Goal: Find specific page/section: Find specific page/section

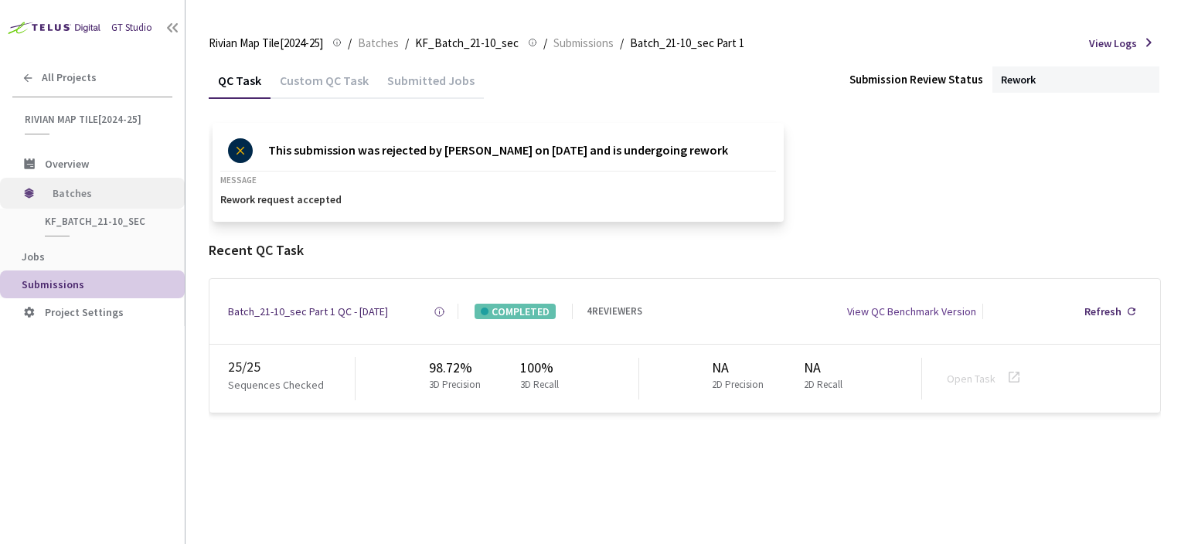
click at [104, 192] on span "Batches" at bounding box center [106, 193] width 106 height 31
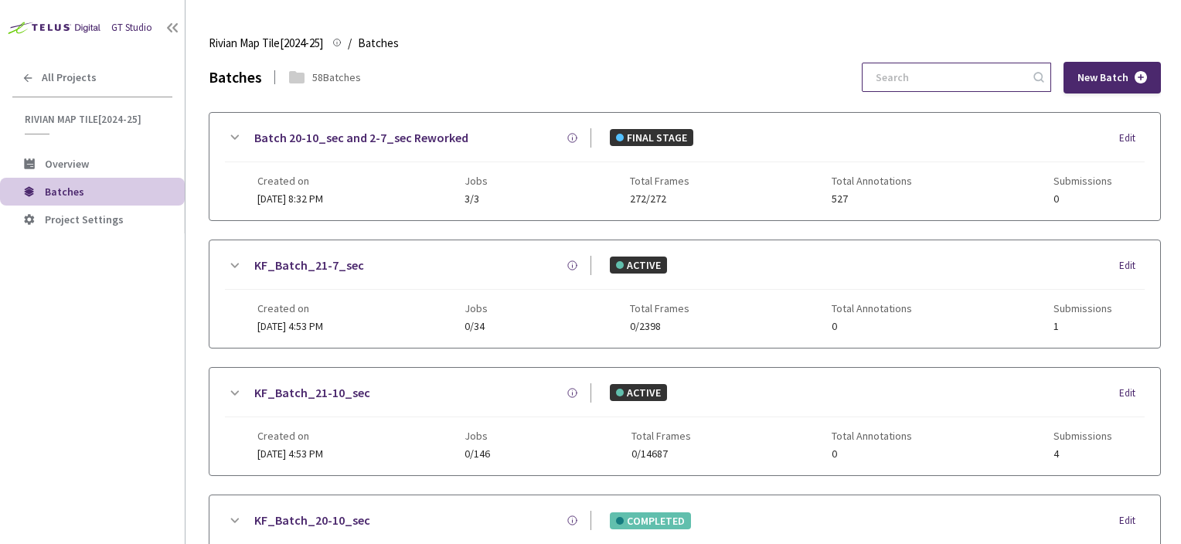
click at [1005, 81] on input at bounding box center [948, 77] width 165 height 28
click at [931, 63] on div "2-7" at bounding box center [956, 77] width 189 height 29
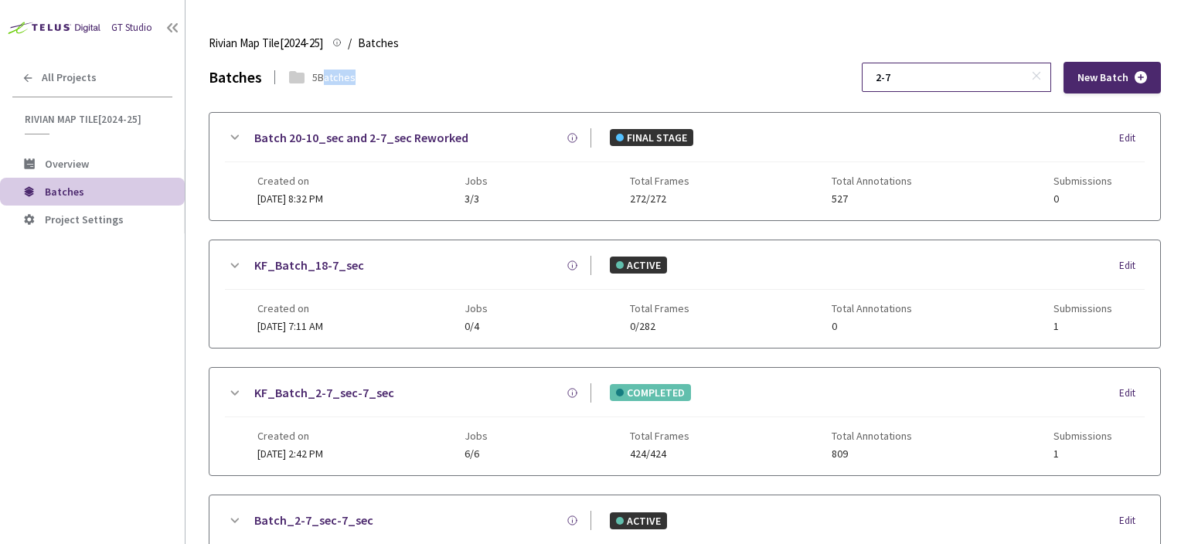
click at [931, 63] on div "2-7" at bounding box center [956, 77] width 189 height 29
click at [931, 62] on div "2-7 New Batch" at bounding box center [1011, 78] width 299 height 32
drag, startPoint x: 931, startPoint y: 62, endPoint x: 927, endPoint y: 77, distance: 15.2
click at [927, 77] on input "2-7" at bounding box center [948, 77] width 165 height 28
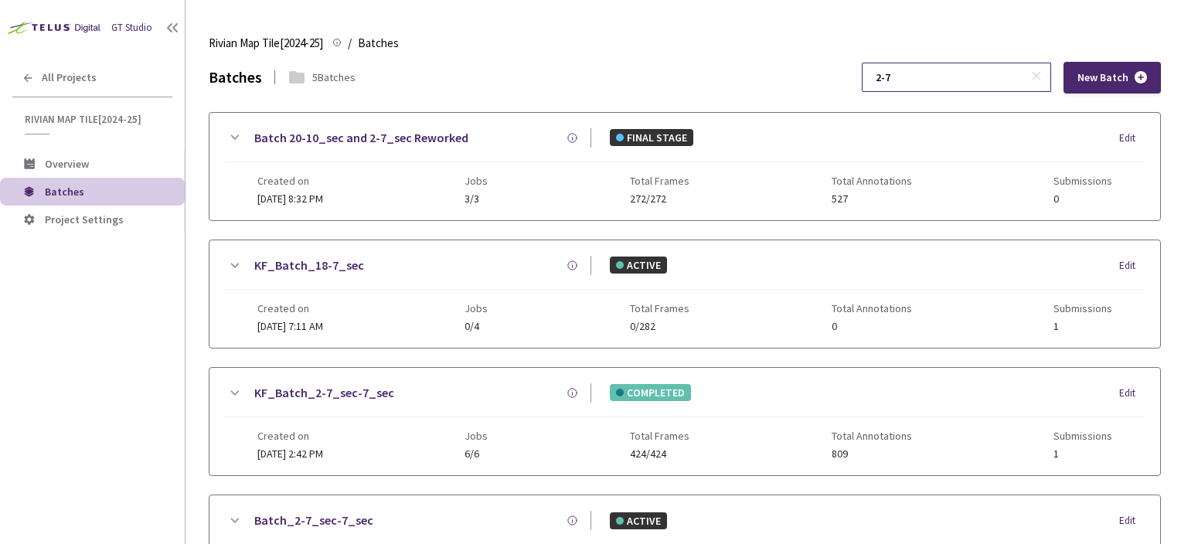
click at [927, 77] on input "2-7" at bounding box center [948, 77] width 165 height 28
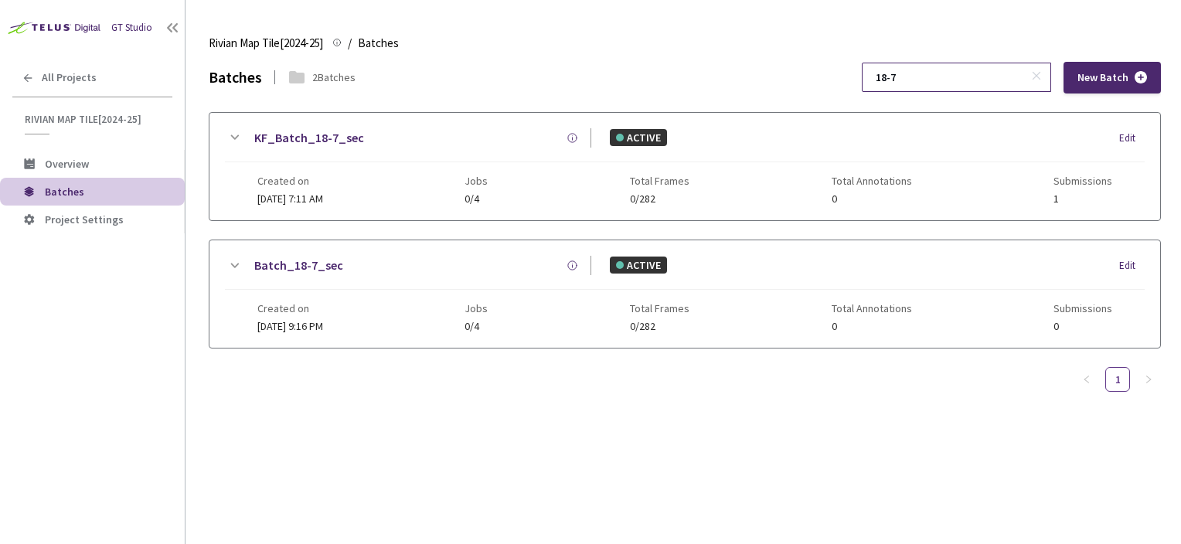
click at [910, 79] on input "18-7" at bounding box center [948, 77] width 165 height 28
click at [993, 459] on div "Batches 2 Batches 19-7 New Batch KF_Batch_19-7_sec ACTIVE Edit Created on [DATE…" at bounding box center [685, 303] width 952 height 482
click at [900, 73] on input "19-7" at bounding box center [948, 77] width 165 height 28
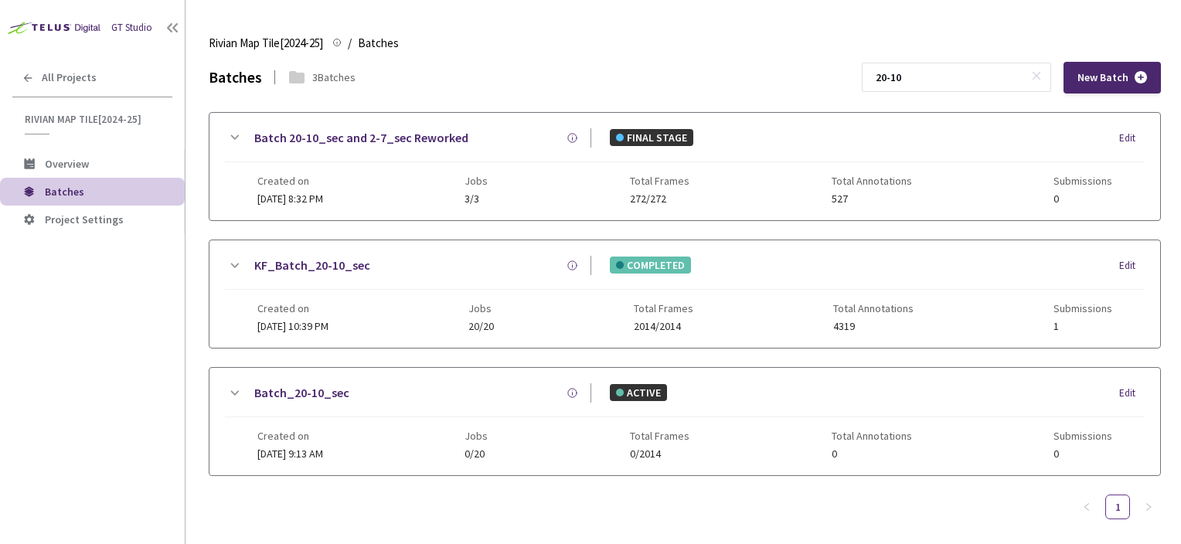
click at [147, 499] on div "GT Studio All Projects Rivian Map Tile[2024-25] Rivian Map Tile[2024-25] Overvi…" at bounding box center [92, 256] width 185 height 512
click at [903, 71] on input "20-10" at bounding box center [948, 77] width 165 height 28
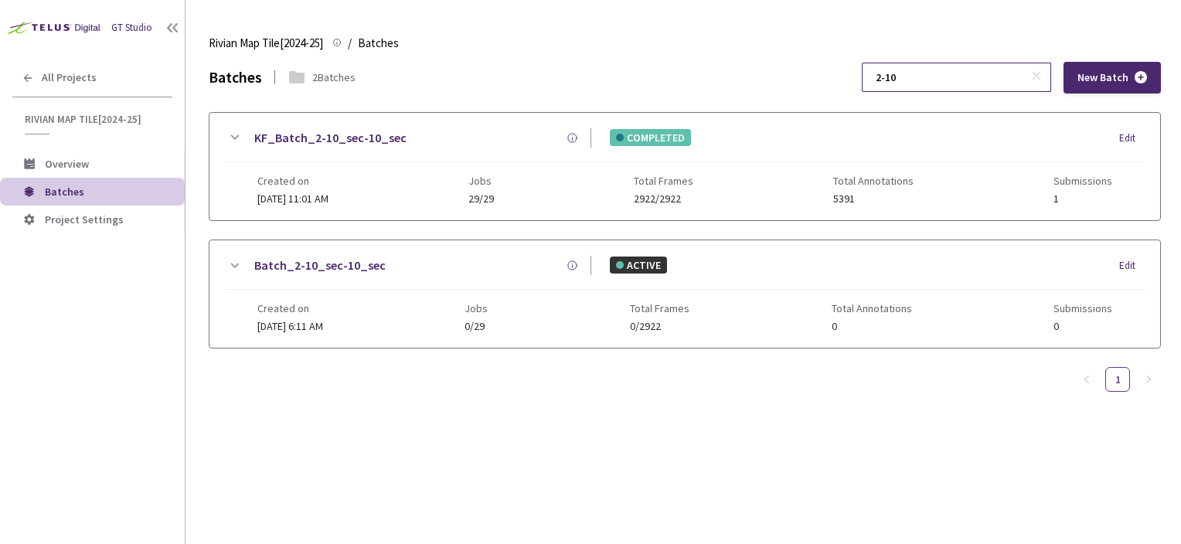
type input "21-10"
click at [968, 75] on input "21-10" at bounding box center [948, 77] width 165 height 28
